Goal: Information Seeking & Learning: Learn about a topic

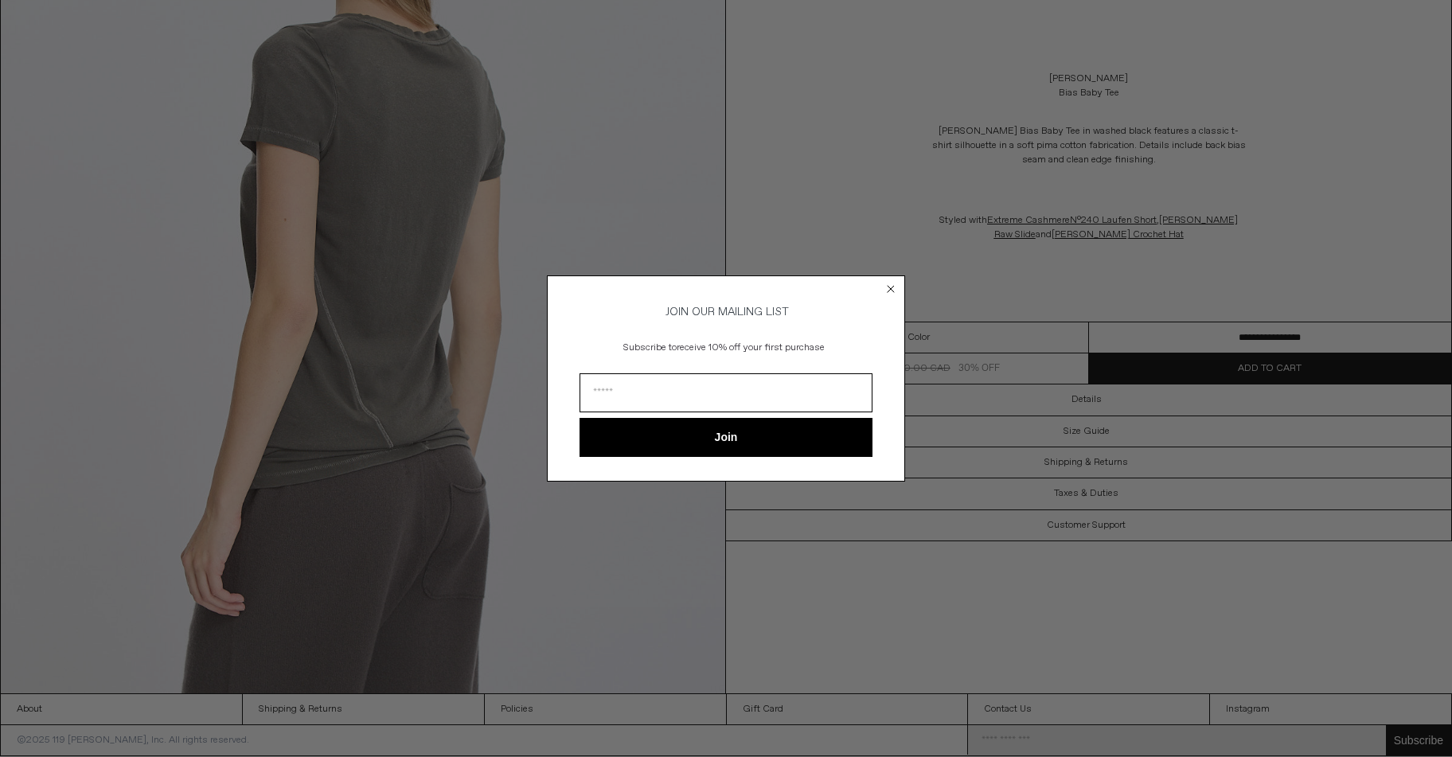
click at [888, 285] on circle "Close dialog" at bounding box center [891, 289] width 15 height 15
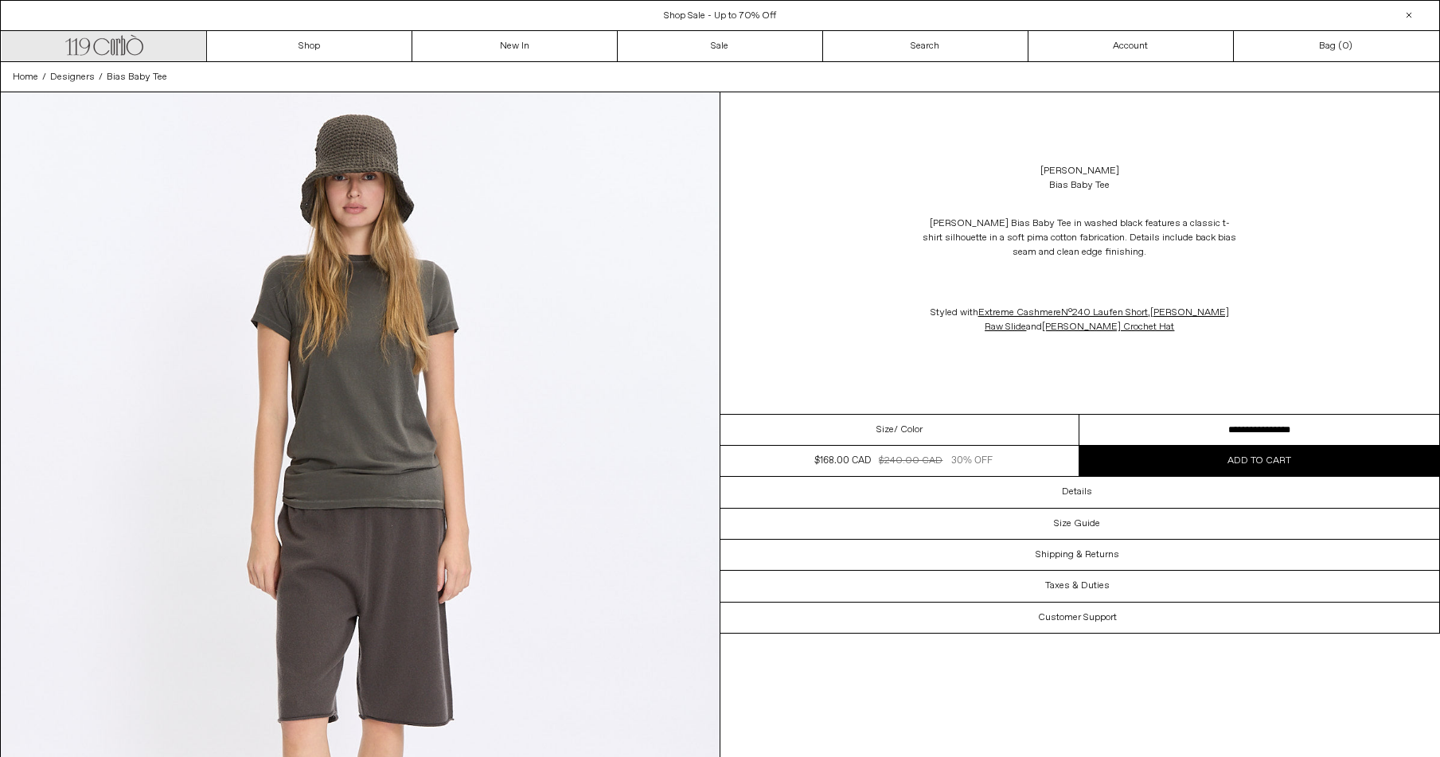
click at [129, 41] on icon at bounding box center [135, 47] width 17 height 17
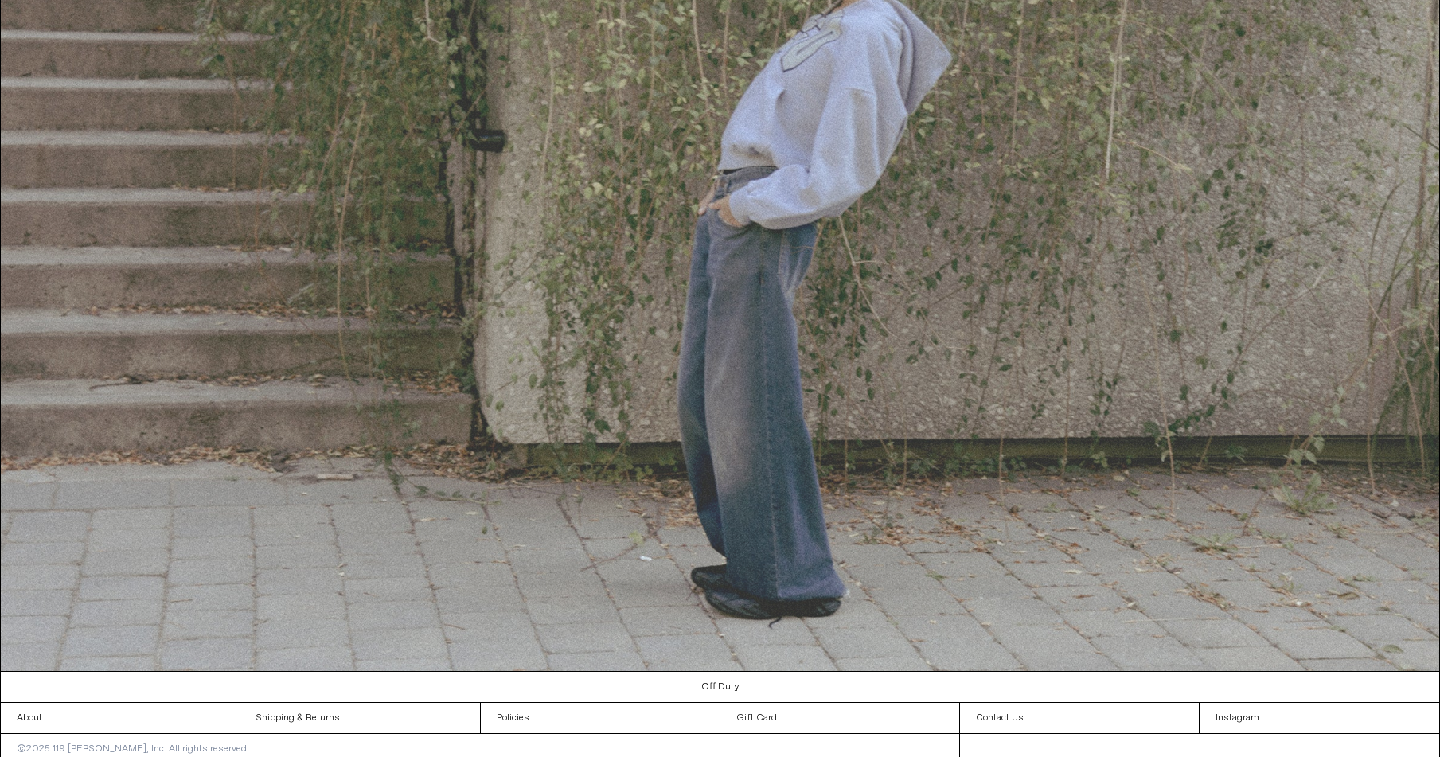
scroll to position [2070, 0]
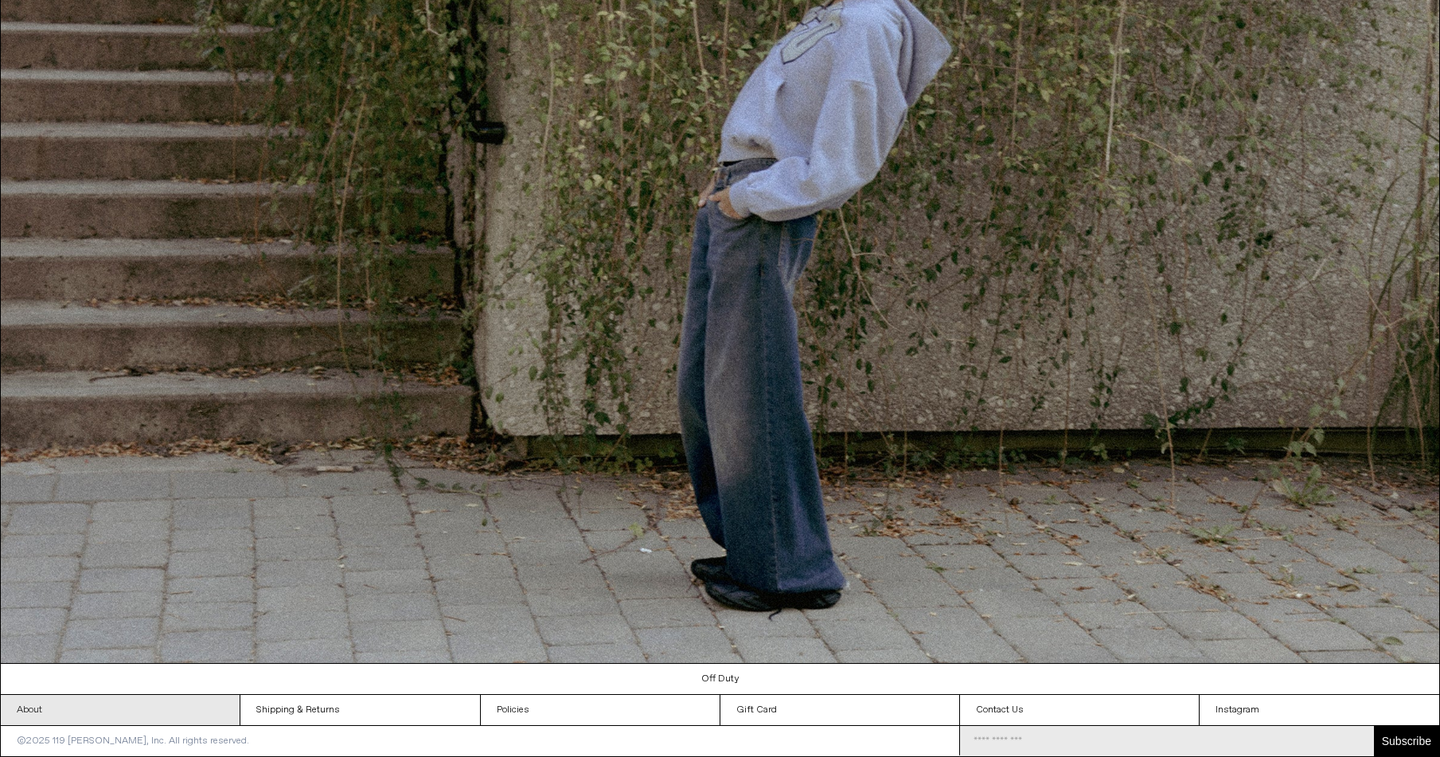
click at [178, 709] on link "About" at bounding box center [120, 710] width 239 height 30
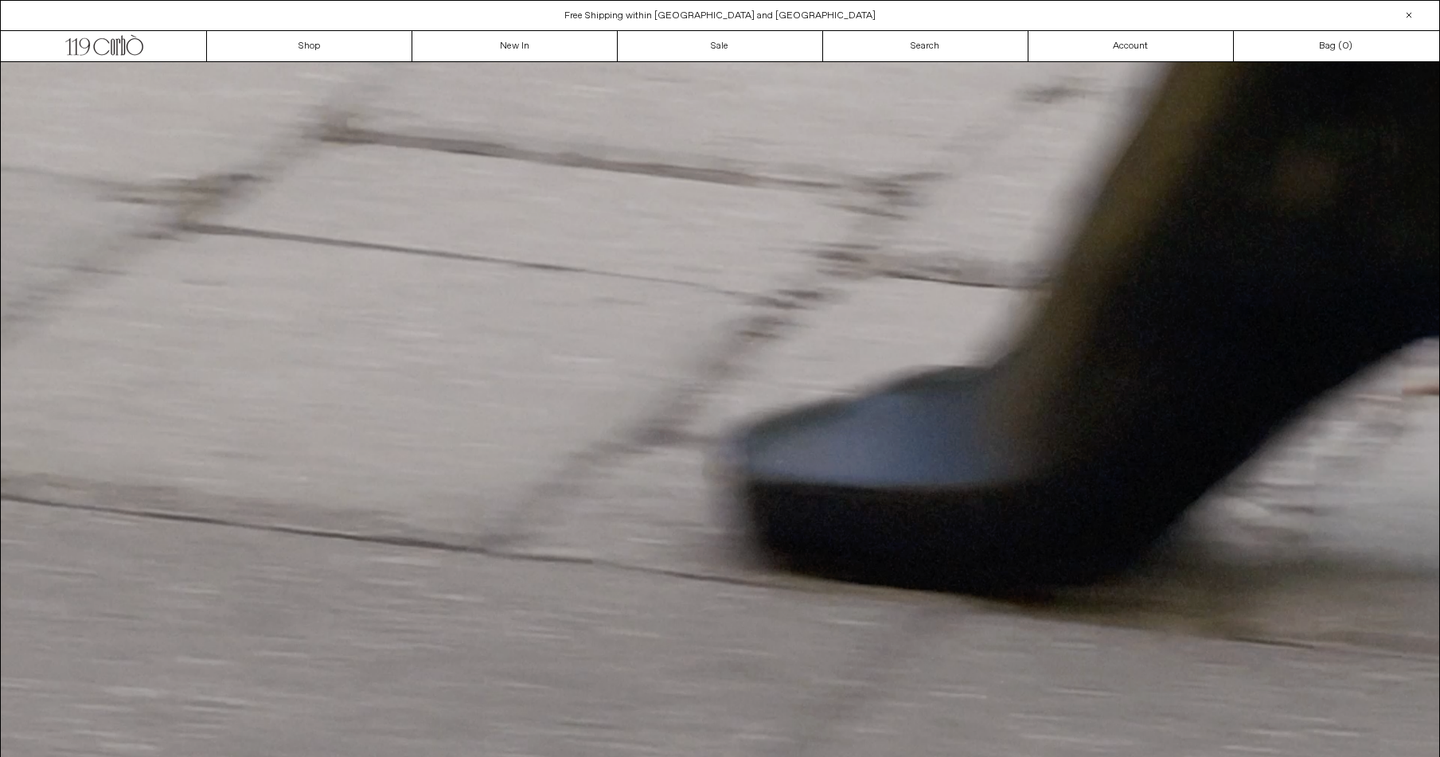
click at [738, 11] on span "Free Shipping within [GEOGRAPHIC_DATA] and [GEOGRAPHIC_DATA]" at bounding box center [719, 16] width 311 height 13
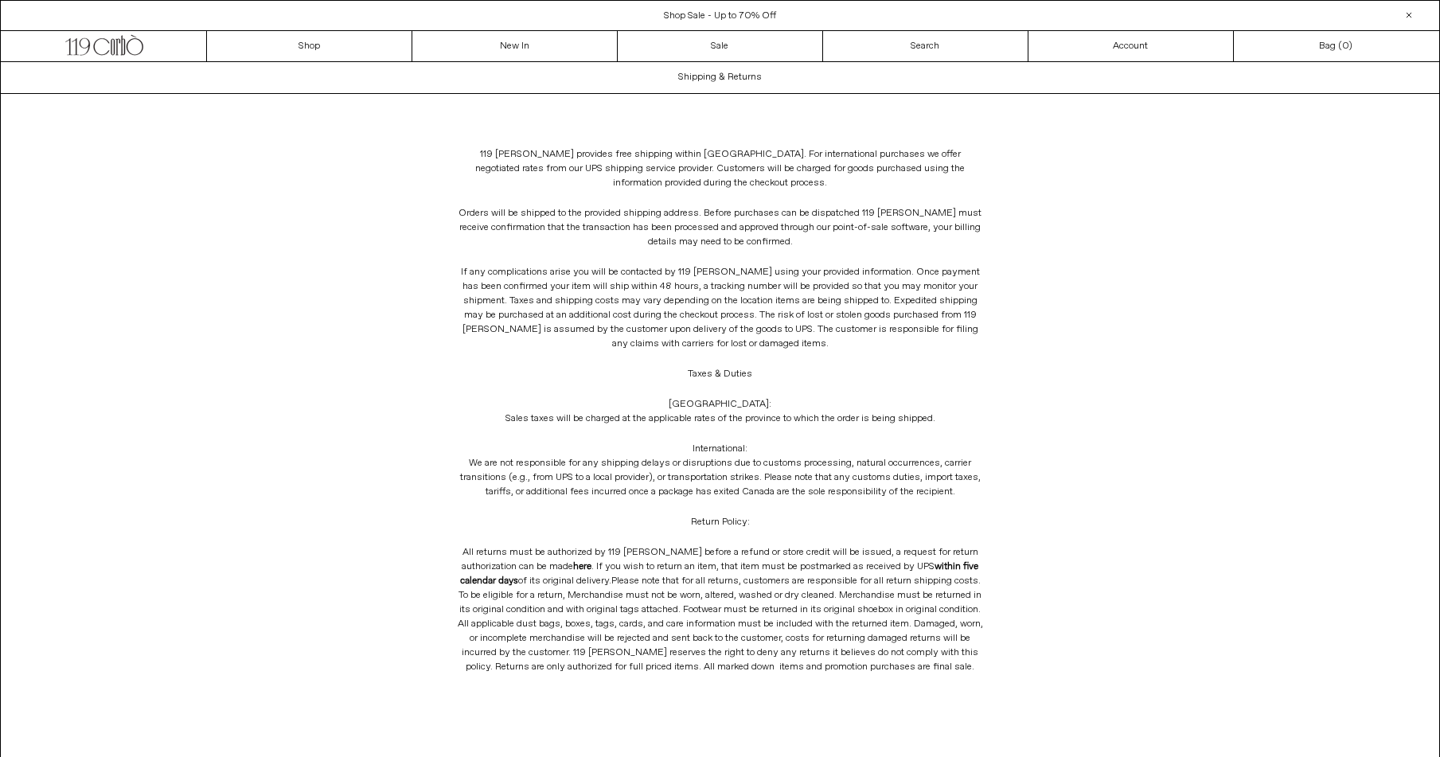
click at [718, 10] on span "Shop Sale - Up to 70% Off" at bounding box center [720, 16] width 112 height 13
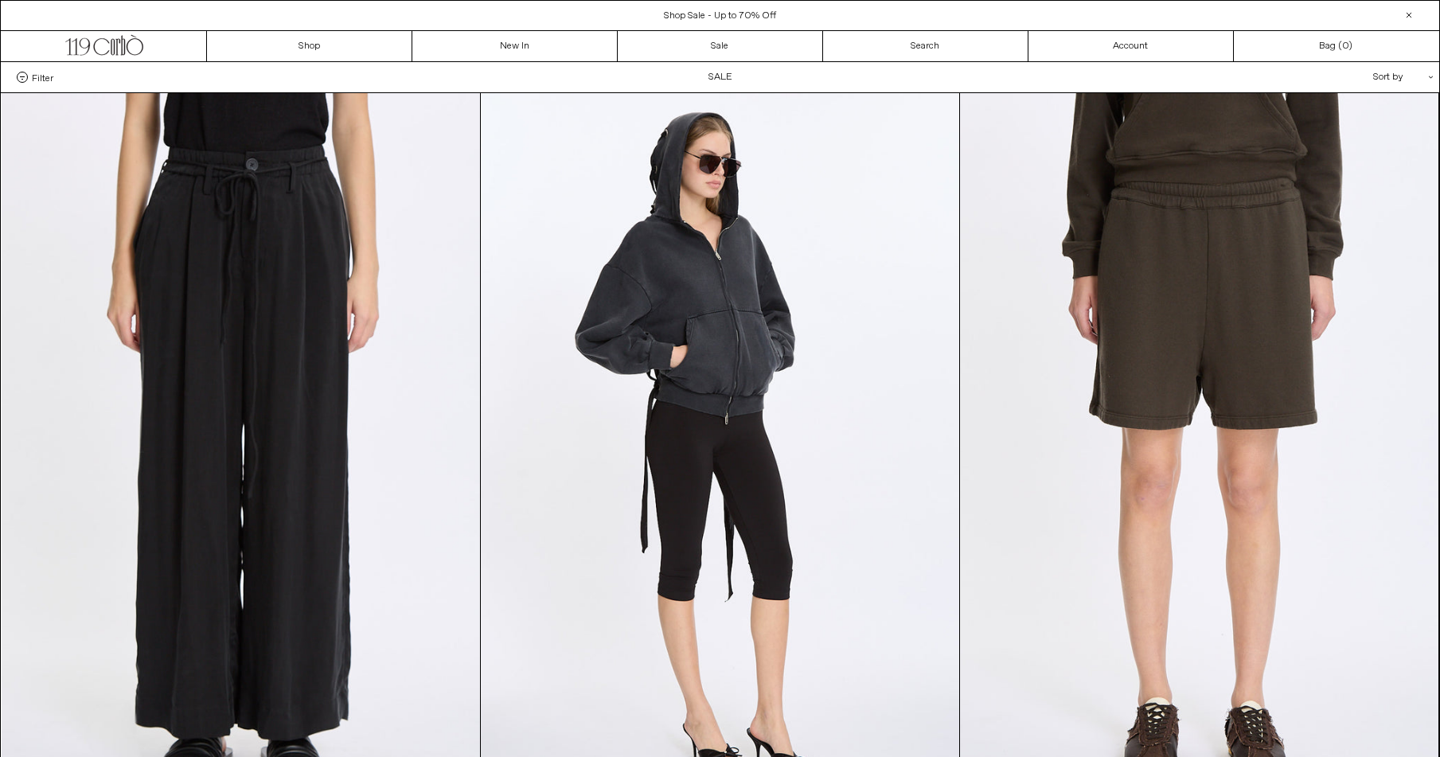
click at [1387, 81] on div "Sort by .cls-1{fill:#231f20}" at bounding box center [1351, 77] width 143 height 30
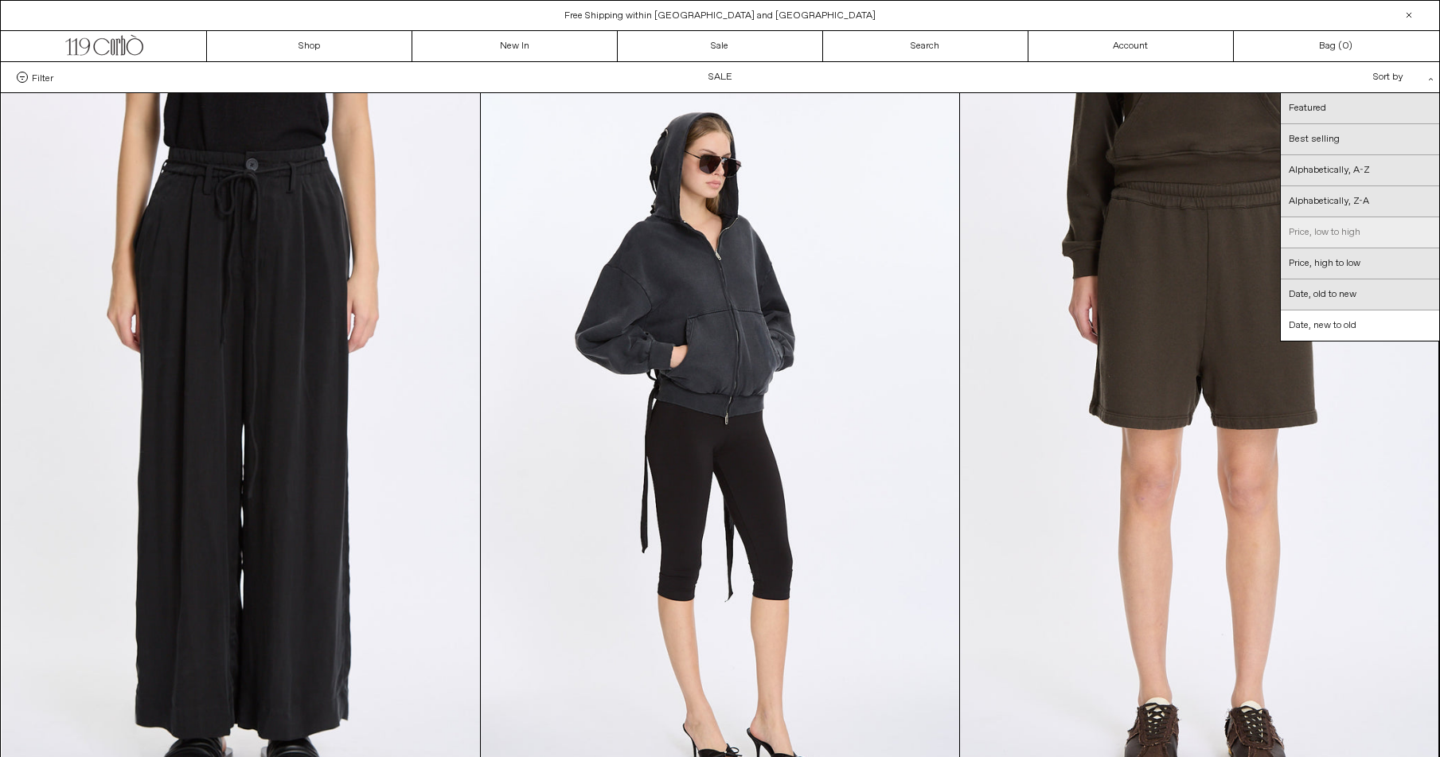
click at [1377, 226] on link "Price, low to high" at bounding box center [1360, 232] width 158 height 31
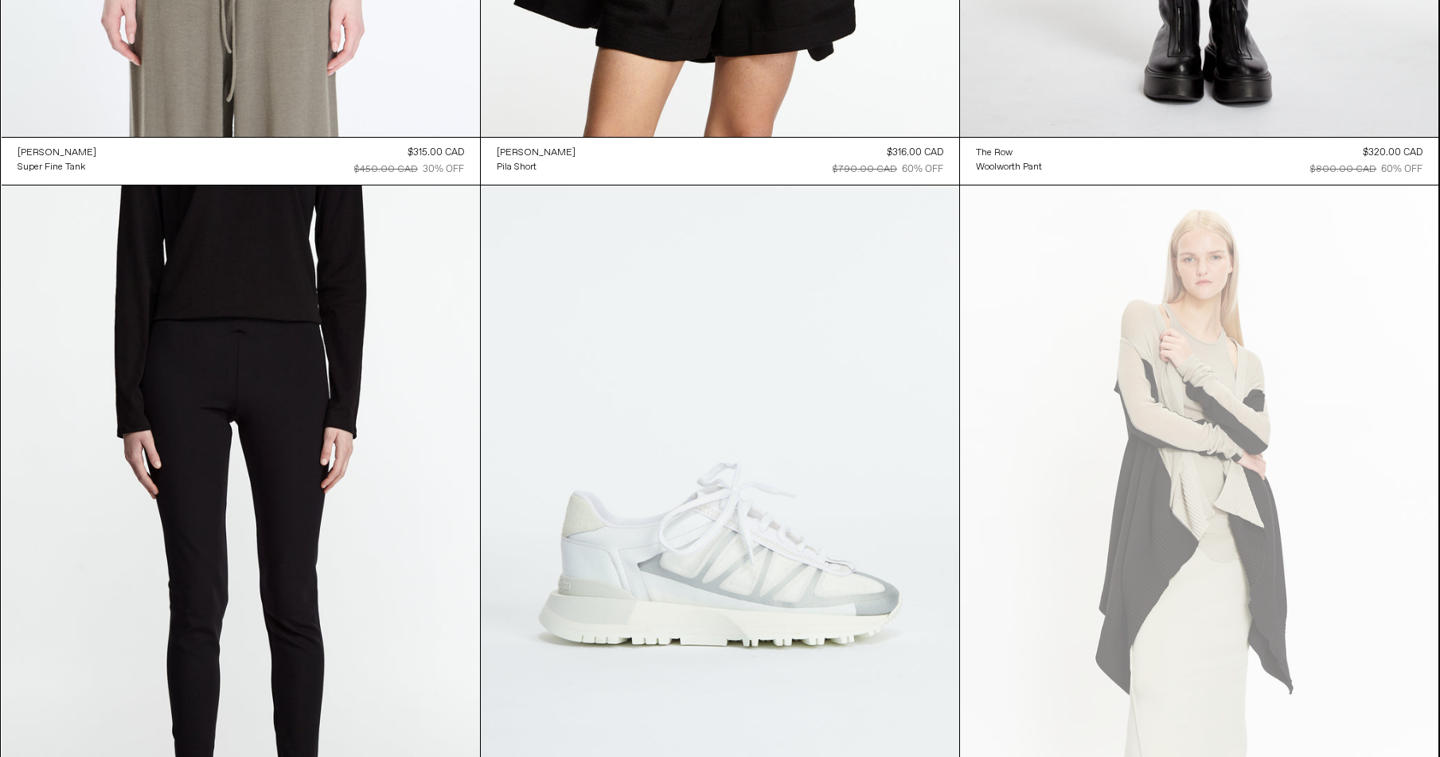
scroll to position [16867, 0]
